Goal: Information Seeking & Learning: Learn about a topic

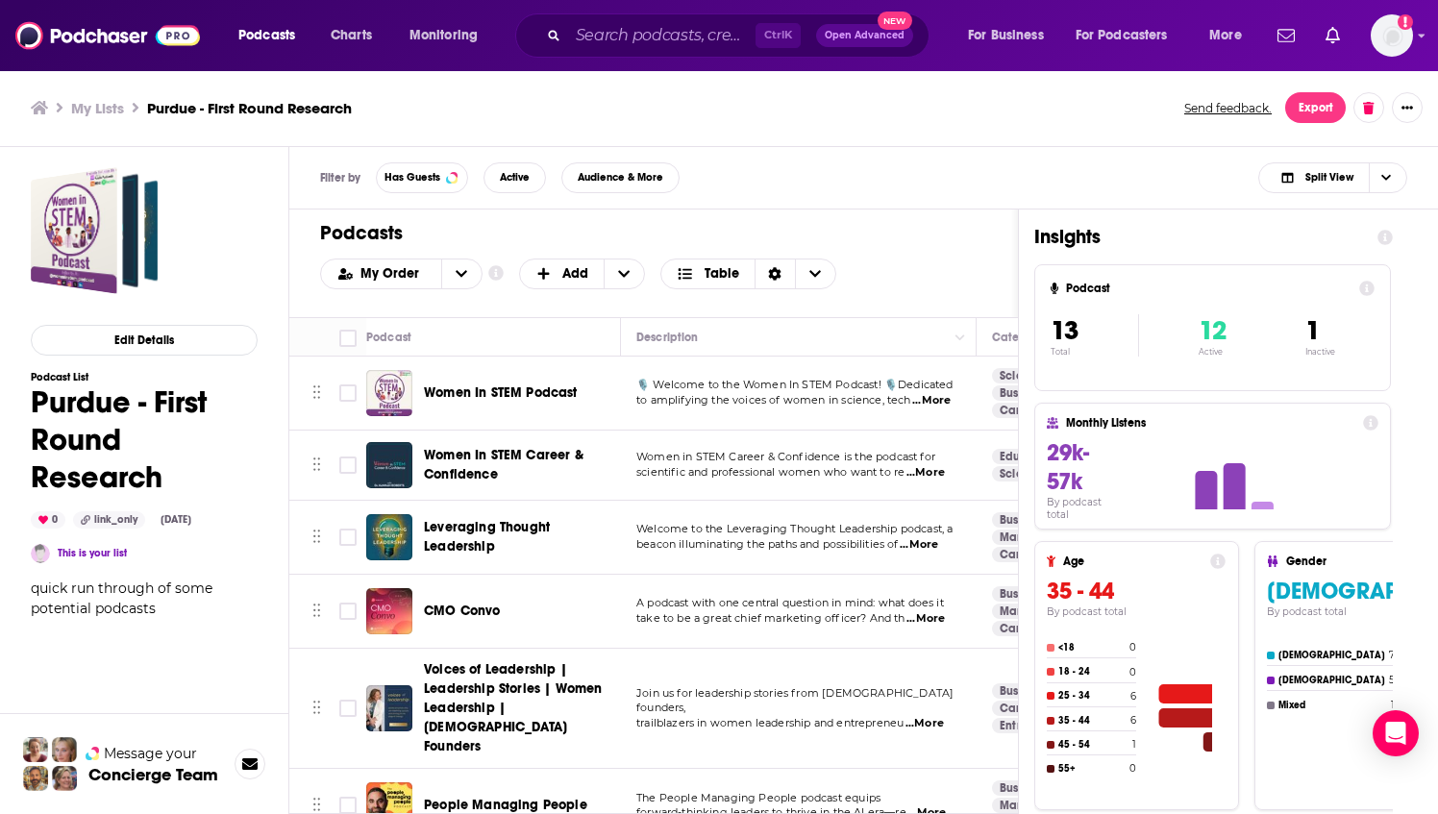
click at [457, 524] on span "Leveraging Thought Leadership" at bounding box center [487, 537] width 126 height 36
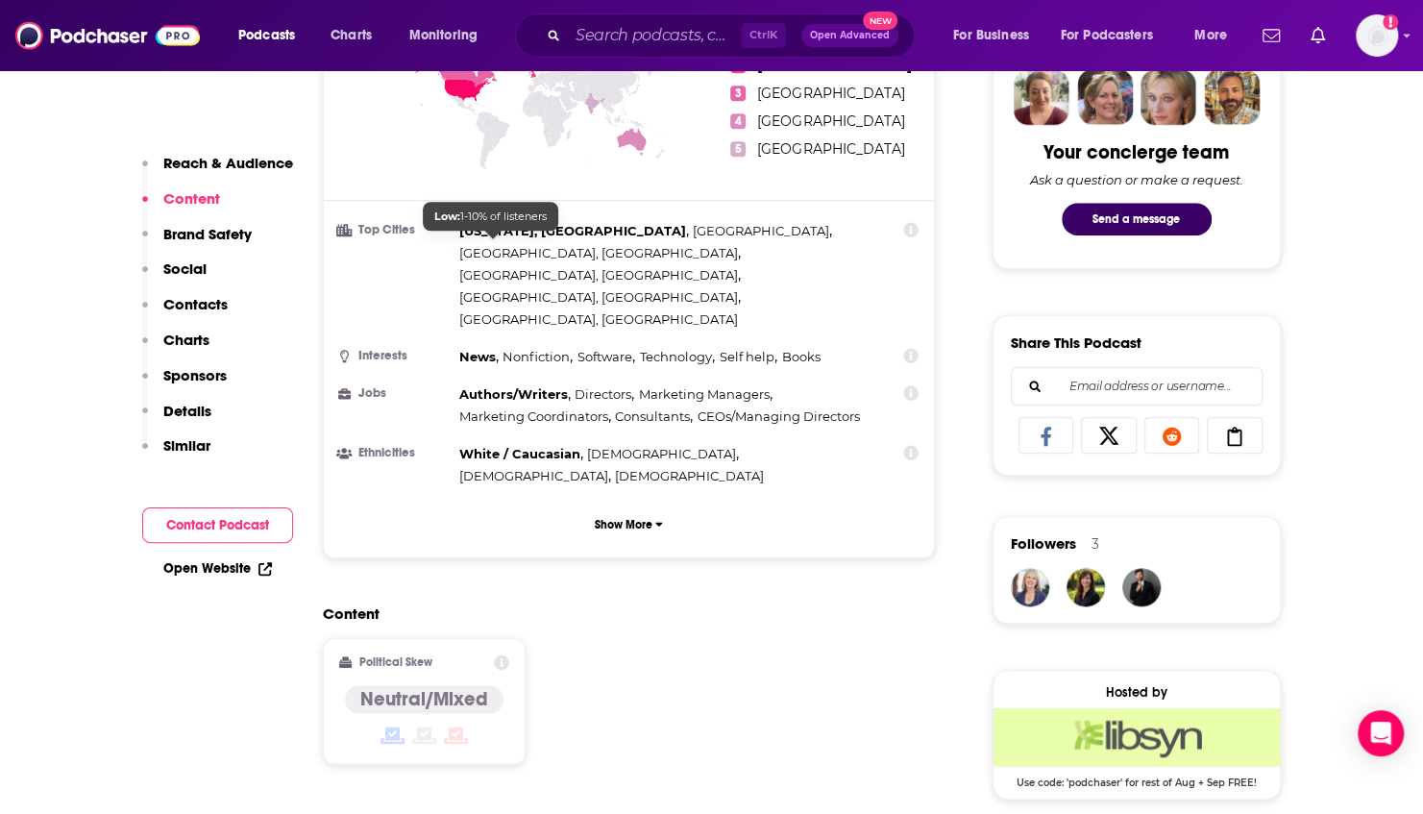
scroll to position [673, 0]
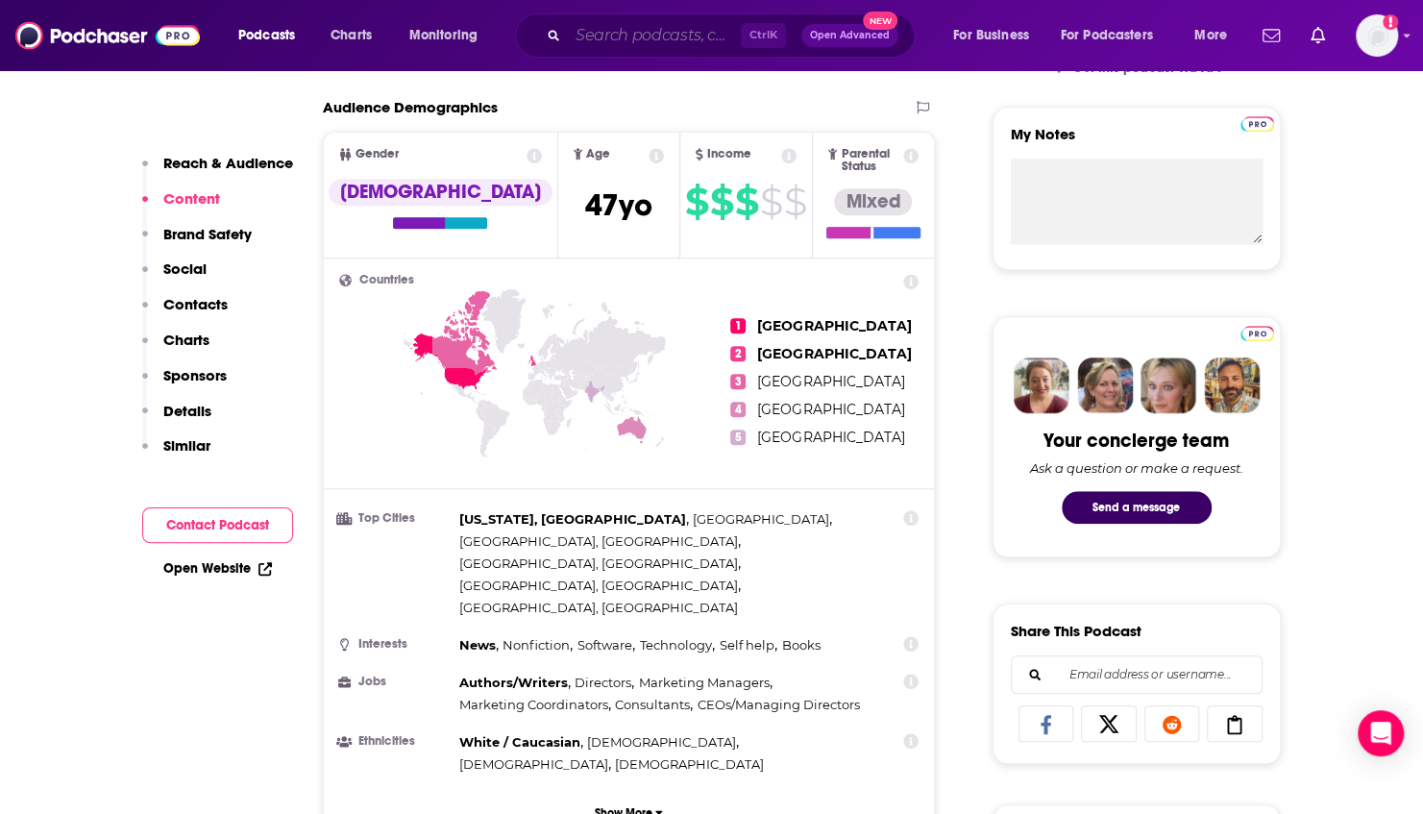
click at [666, 46] on input "Search podcasts, credits, & more..." at bounding box center [654, 35] width 173 height 31
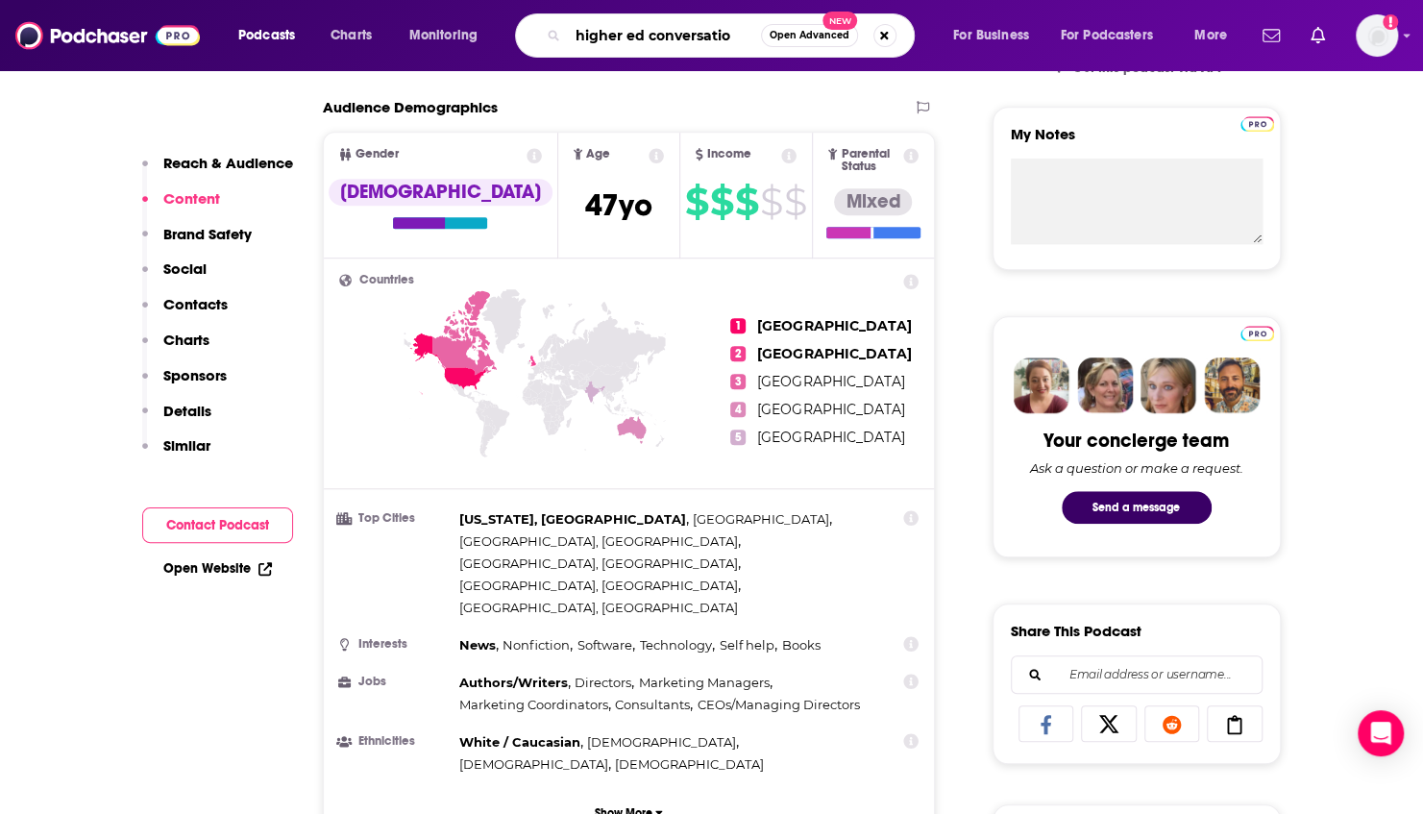
type input "higher ed conversation"
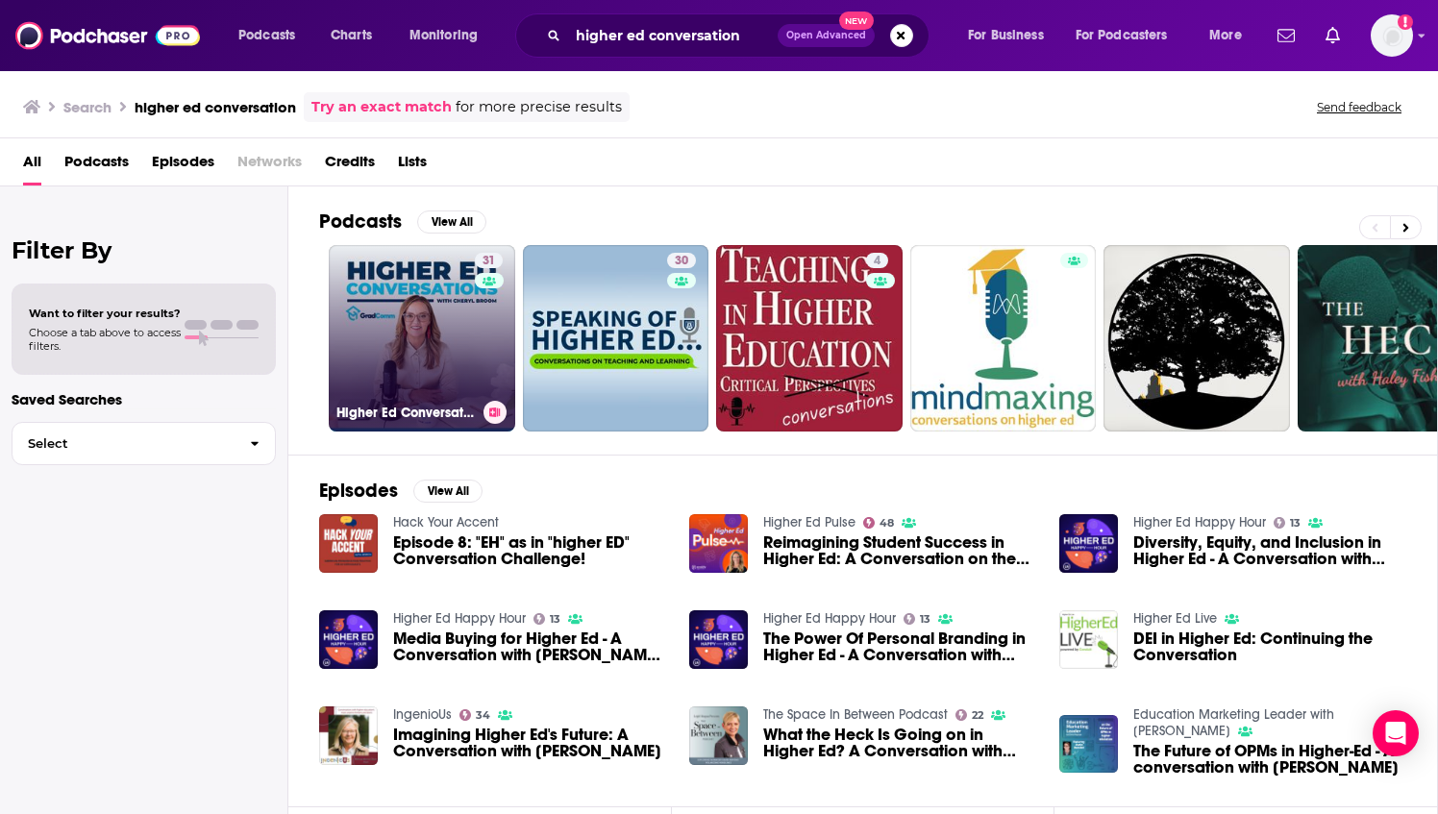
click at [438, 311] on link "31 Higher Ed Conversations" at bounding box center [422, 338] width 186 height 186
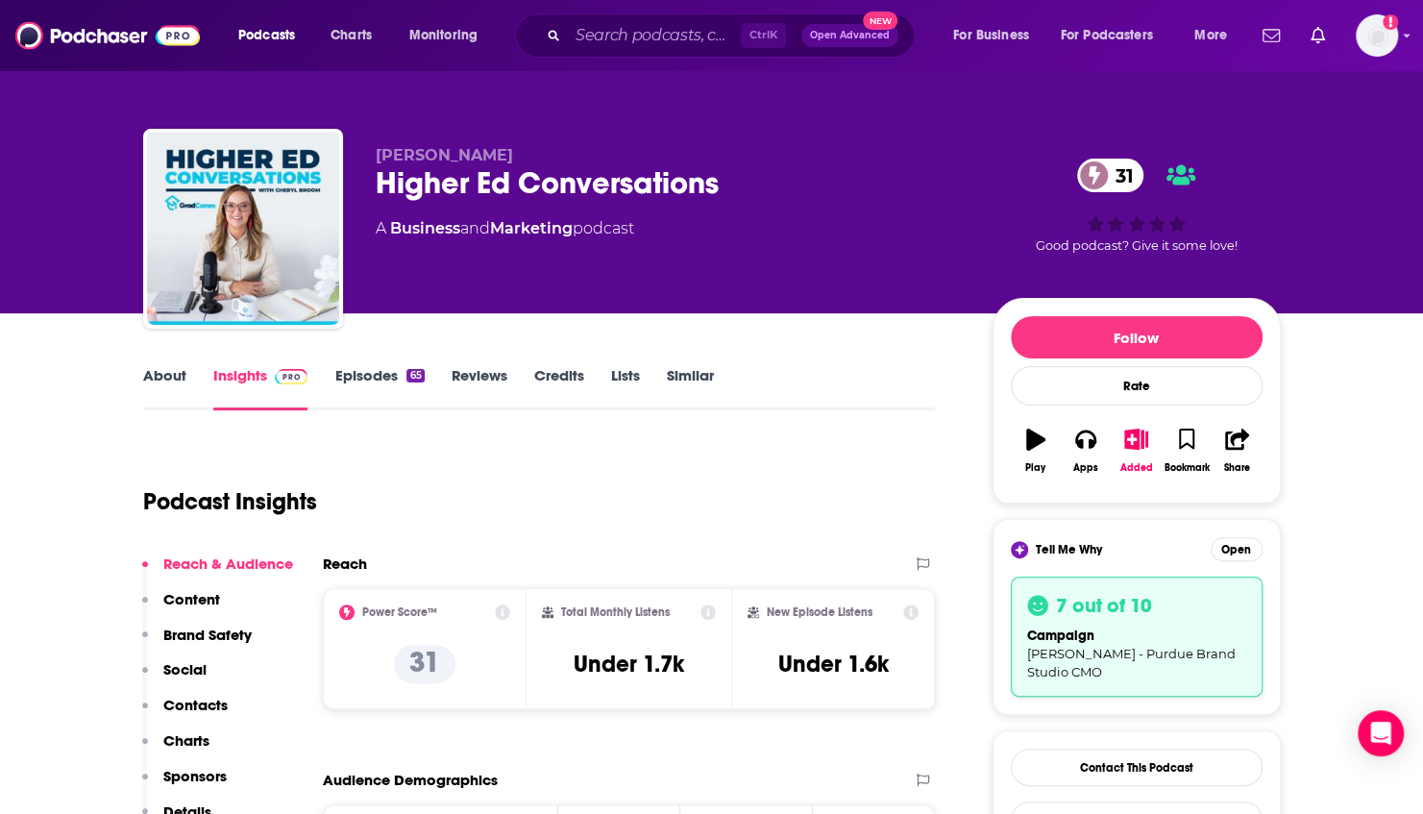
click at [153, 376] on link "About" at bounding box center [164, 388] width 43 height 44
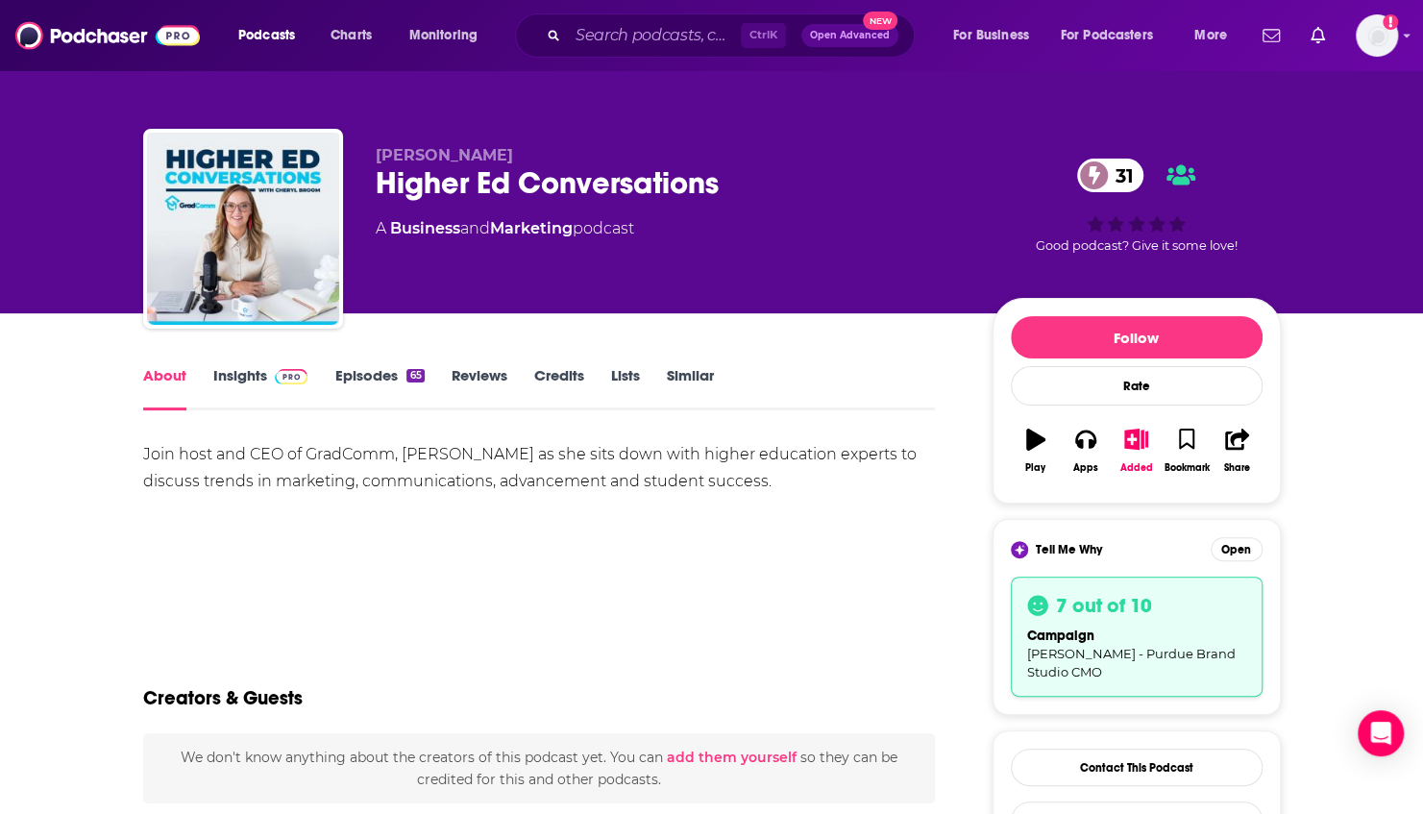
click at [789, 475] on div "Join host and CEO of GradComm, [PERSON_NAME] as she sits down with higher educa…" at bounding box center [539, 468] width 793 height 54
